Goal: Task Accomplishment & Management: Use online tool/utility

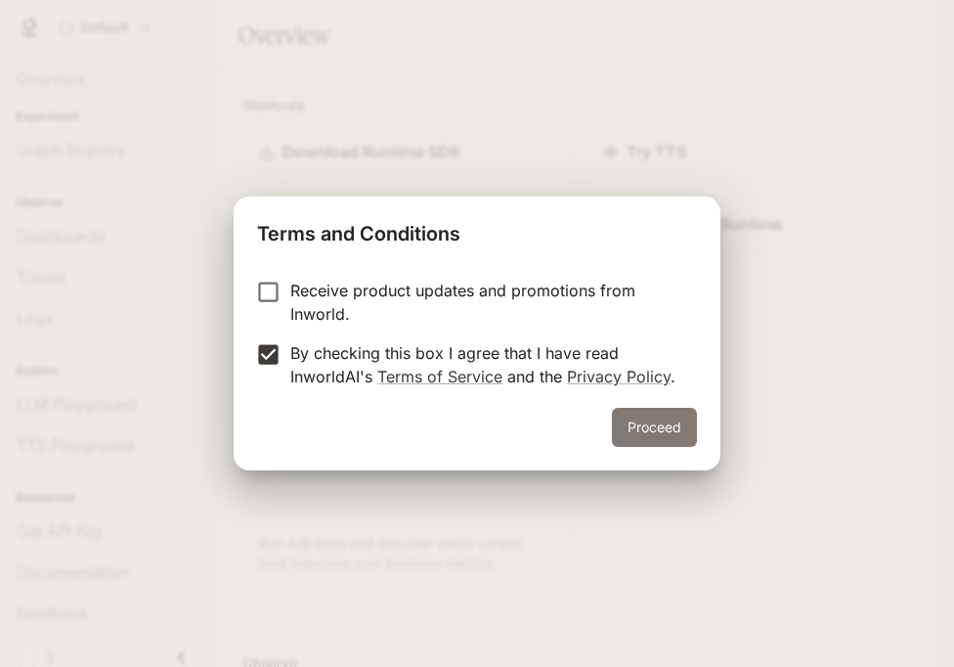
click at [637, 416] on button "Proceed" at bounding box center [654, 427] width 85 height 39
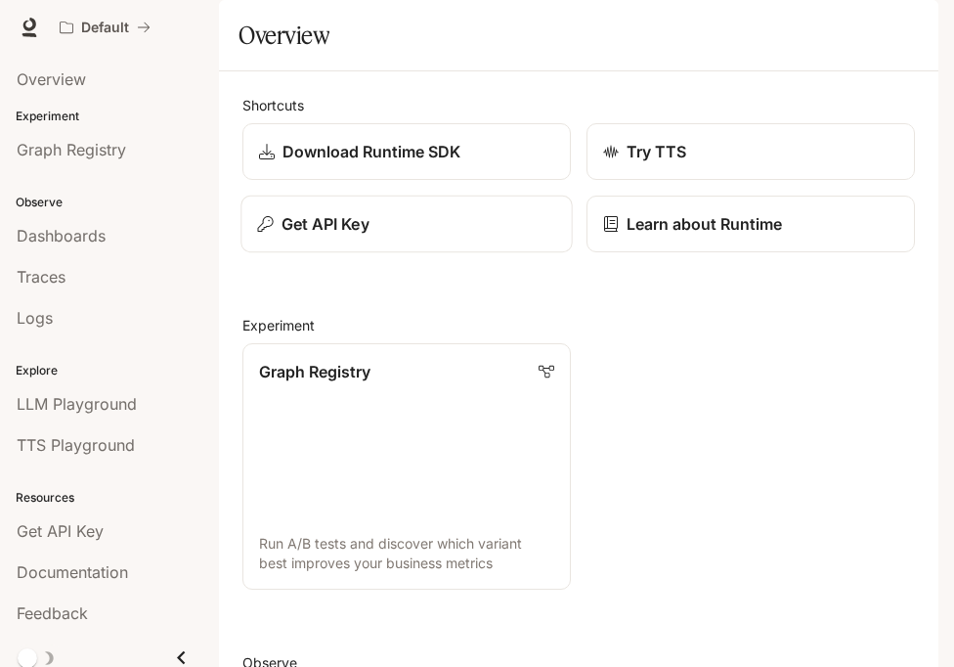
click at [294, 236] on p "Get API Key" at bounding box center [326, 223] width 88 height 23
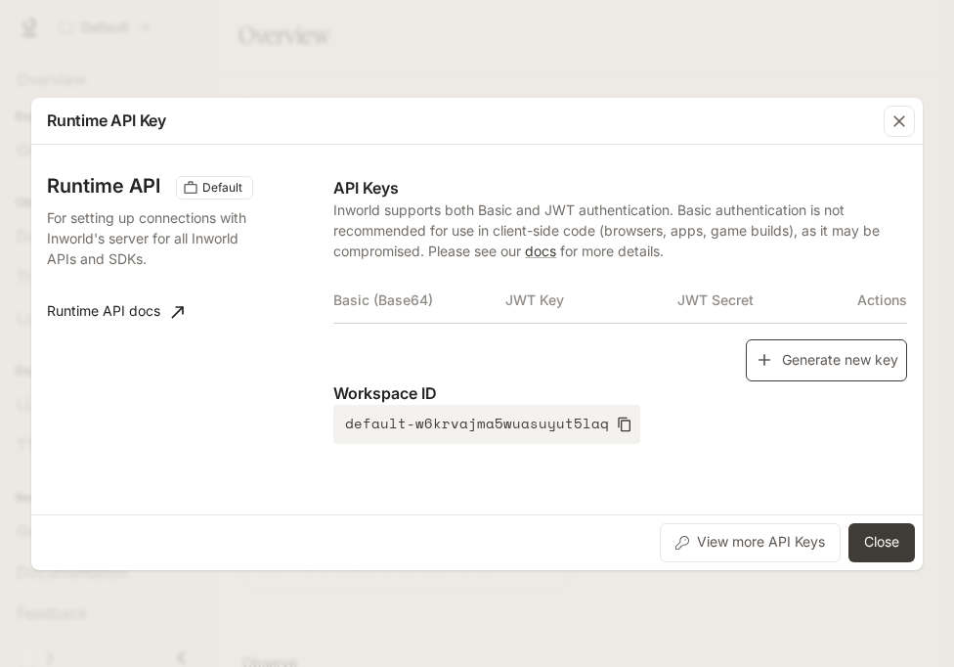
click at [780, 361] on button "Generate new key" at bounding box center [826, 360] width 161 height 42
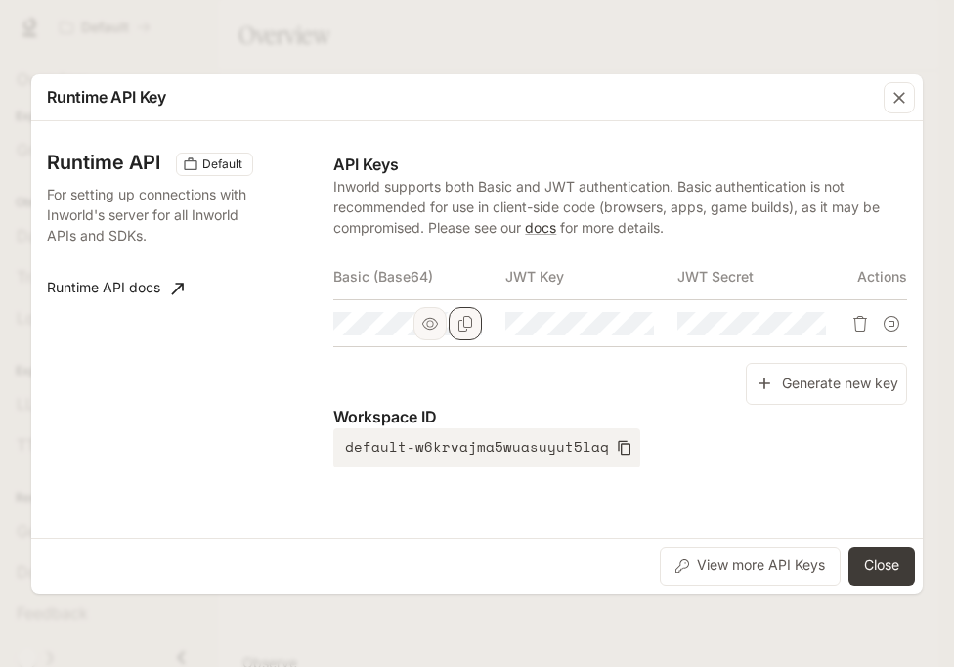
click at [467, 321] on icon "Copy Basic (Base64)" at bounding box center [466, 324] width 16 height 16
click at [873, 558] on button "Close" at bounding box center [882, 566] width 66 height 39
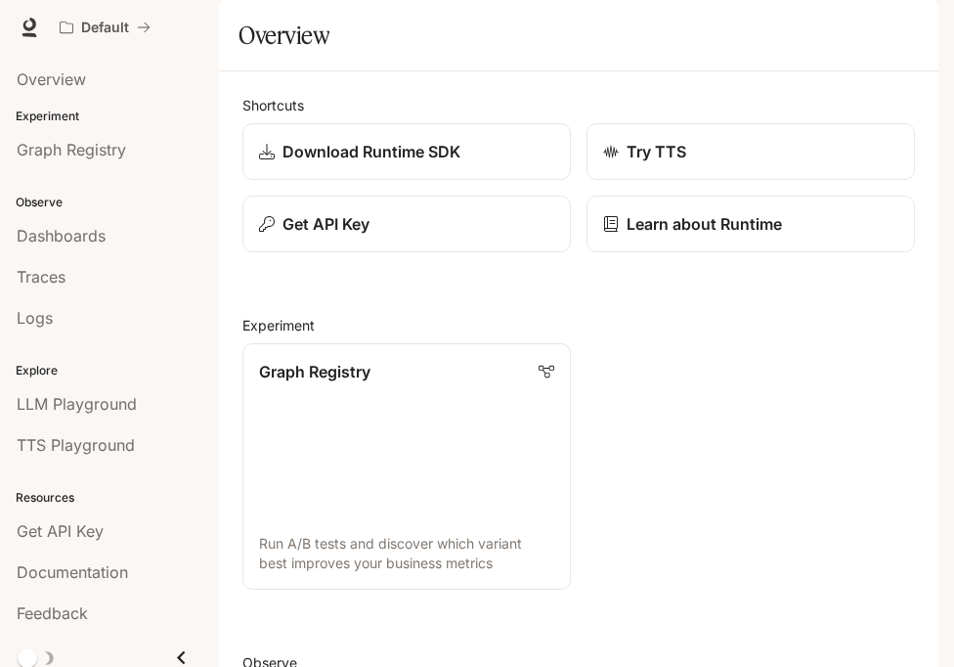
click at [906, 41] on button "button" at bounding box center [911, 27] width 39 height 39
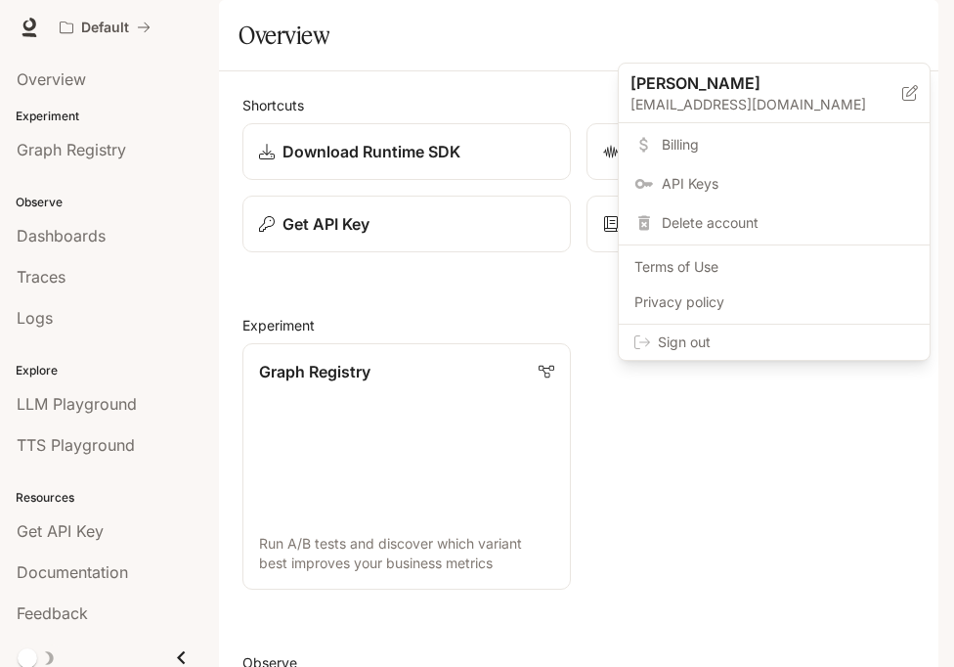
click at [858, 344] on span "Sign out" at bounding box center [786, 342] width 256 height 20
